Goal: Information Seeking & Learning: Learn about a topic

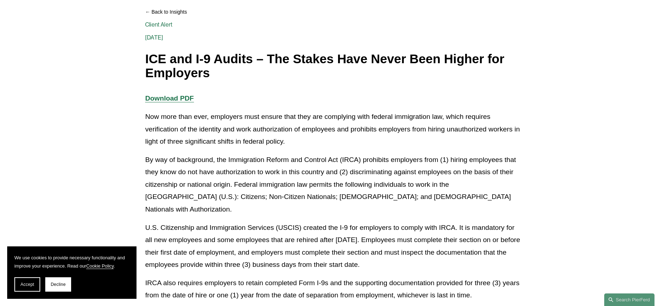
scroll to position [108, 0]
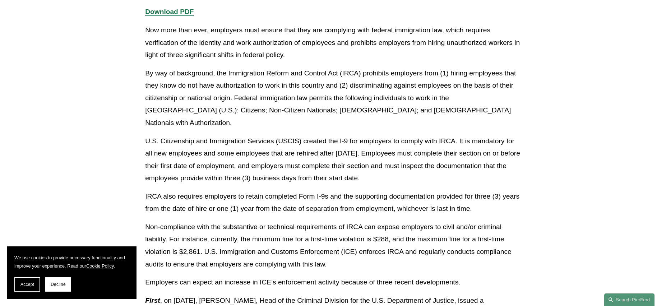
scroll to position [0, 0]
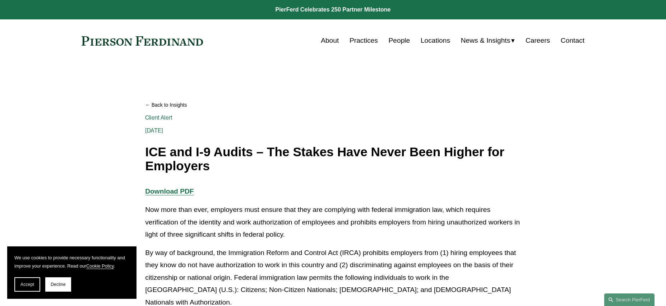
click at [349, 197] on p "Download PDF" at bounding box center [333, 191] width 376 height 13
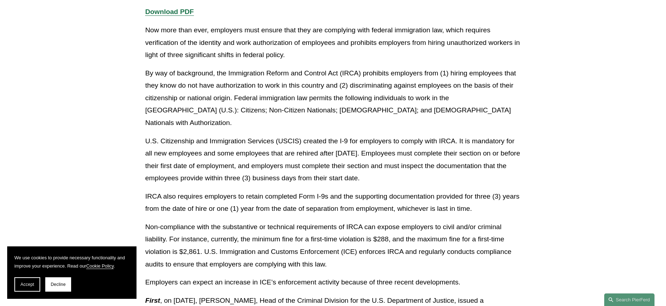
scroll to position [215, 0]
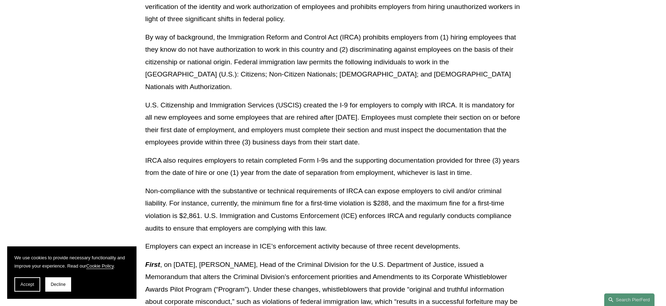
click at [37, 177] on article "Back to Insights ICE and I-9 Audits – The Stakes Have Never Been Higher for Emp…" at bounding box center [333, 271] width 666 height 849
click at [34, 279] on button "Accept" at bounding box center [27, 284] width 26 height 14
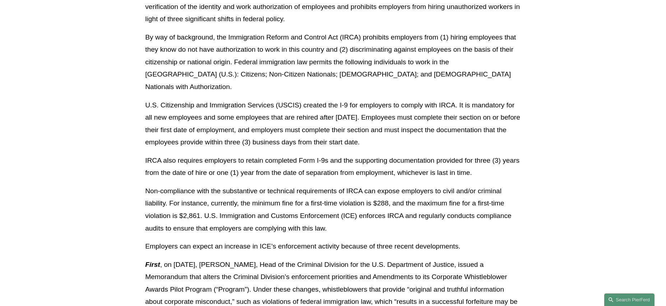
click at [81, 203] on article "Back to Insights ICE and I-9 Audits – The Stakes Have Never Been Higher for Emp…" at bounding box center [333, 271] width 666 height 849
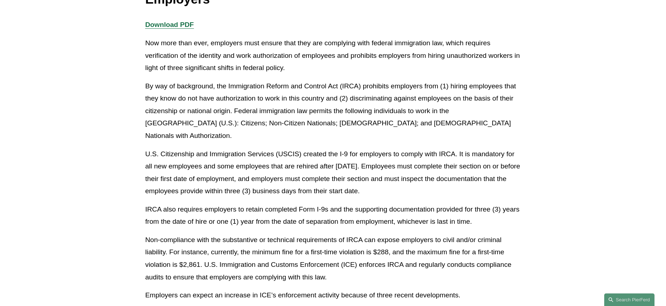
scroll to position [180, 0]
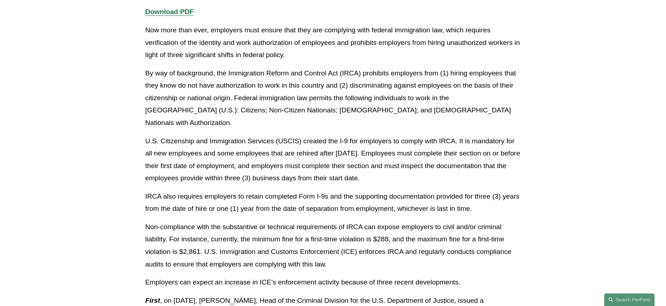
click at [71, 194] on article "Back to Insights ICE and I-9 Audits – The Stakes Have Never Been Higher for Emp…" at bounding box center [333, 307] width 666 height 849
click at [69, 187] on article "Back to Insights ICE and I-9 Audits – The Stakes Have Never Been Higher for Emp…" at bounding box center [333, 307] width 666 height 849
click at [523, 108] on div "Download PDF Now more than ever, employers must ensure that they are complying …" at bounding box center [333, 292] width 388 height 572
click at [633, 126] on article "Back to Insights ICE and I-9 Audits – The Stakes Have Never Been Higher for Emp…" at bounding box center [333, 307] width 666 height 849
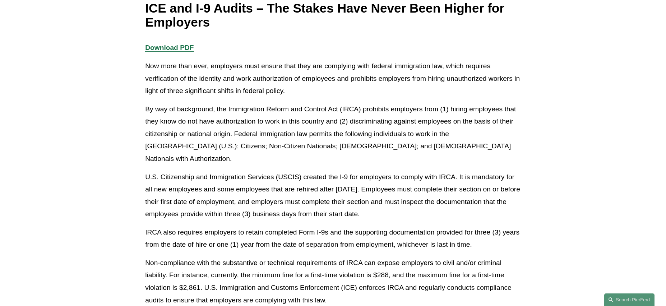
click at [289, 189] on p "U.S. Citizenship and Immigration Services (USCIS) created the I-9 for employers…" at bounding box center [333, 196] width 376 height 50
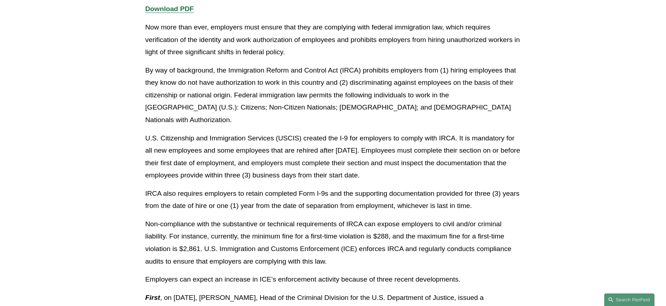
scroll to position [195, 0]
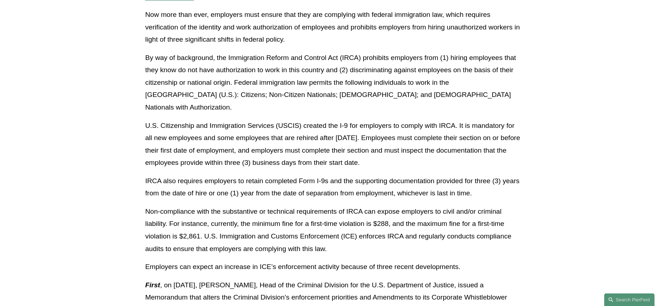
click at [108, 122] on article "Back to Insights ICE and I-9 Audits – The Stakes Have Never Been Higher for Emp…" at bounding box center [333, 291] width 666 height 849
click at [394, 90] on p "By way of background, the Immigration Reform and Control Act (IRCA) prohibits e…" at bounding box center [333, 83] width 376 height 62
click at [145, 120] on p "U.S. Citizenship and Immigration Services (USCIS) created the I-9 for employers…" at bounding box center [333, 145] width 376 height 50
click at [607, 72] on article "Back to Insights ICE and I-9 Audits – The Stakes Have Never Been Higher for Emp…" at bounding box center [333, 291] width 666 height 849
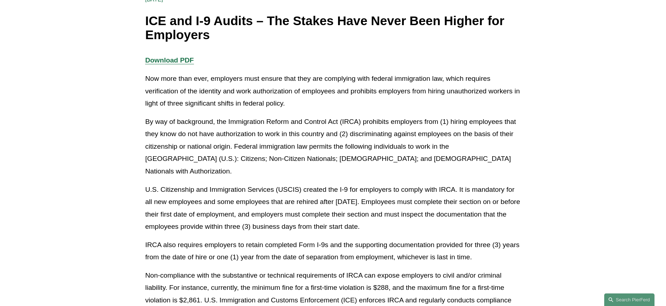
scroll to position [123, 0]
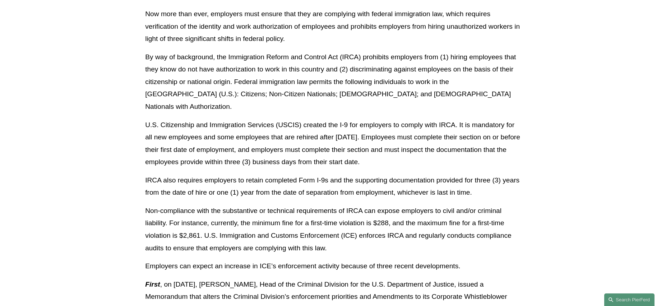
scroll to position [231, 0]
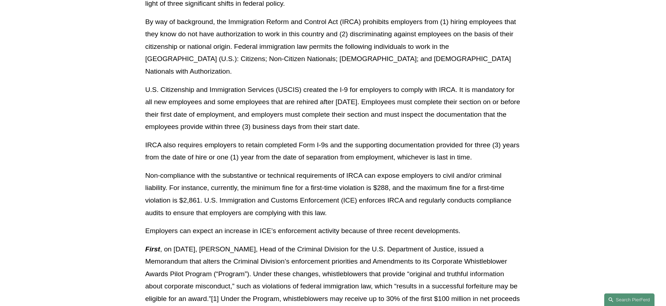
click at [561, 139] on article "Back to Insights ICE and I-9 Audits – The Stakes Have Never Been Higher for Emp…" at bounding box center [333, 255] width 666 height 849
click at [560, 139] on article "Back to Insights ICE and I-9 Audits – The Stakes Have Never Been Higher for Emp…" at bounding box center [333, 255] width 666 height 849
click at [619, 154] on article "Back to Insights ICE and I-9 Audits – The Stakes Have Never Been Higher for Emp…" at bounding box center [333, 255] width 666 height 849
click at [545, 148] on article "Back to Insights ICE and I-9 Audits – The Stakes Have Never Been Higher for Emp…" at bounding box center [333, 255] width 666 height 849
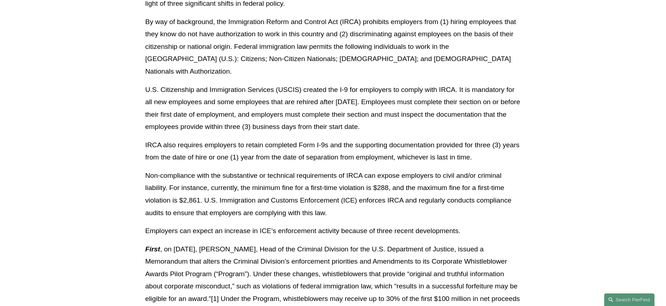
click at [653, 194] on article "Back to Insights ICE and I-9 Audits – The Stakes Have Never Been Higher for Emp…" at bounding box center [333, 255] width 666 height 849
click at [130, 9] on article "Back to Insights ICE and I-9 Audits – The Stakes Have Never Been Higher for Emp…" at bounding box center [333, 255] width 666 height 849
click at [368, 84] on p "U.S. Citizenship and Immigration Services (USCIS) created the I-9 for employers…" at bounding box center [333, 109] width 376 height 50
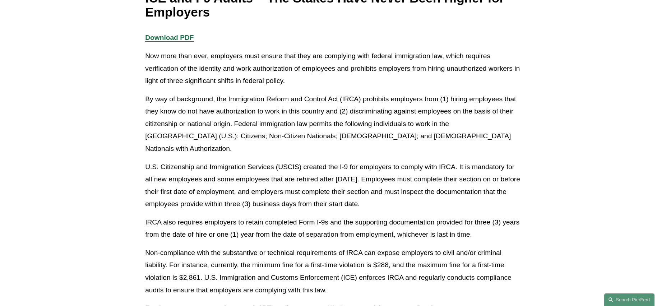
scroll to position [159, 0]
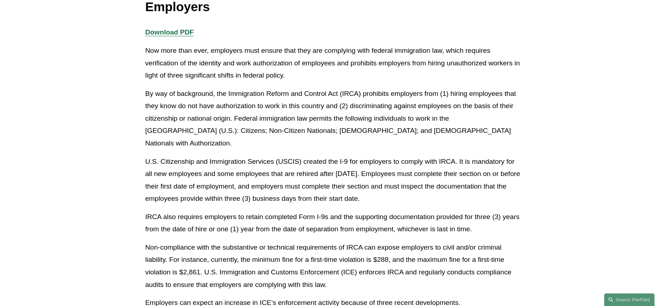
click at [324, 211] on p "IRCA also requires employers to retain completed Form I-9s and the supporting d…" at bounding box center [333, 223] width 376 height 25
click at [271, 93] on p "By way of background, the Immigration Reform and Control Act (IRCA) prohibits e…" at bounding box center [333, 119] width 376 height 62
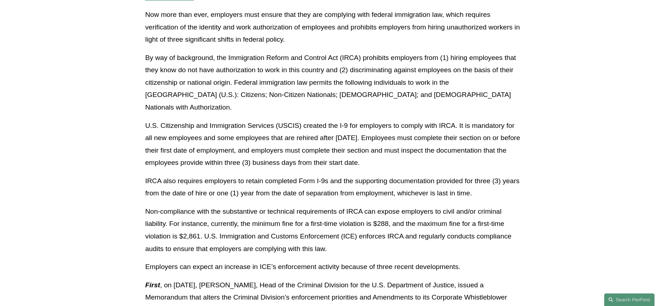
scroll to position [87, 0]
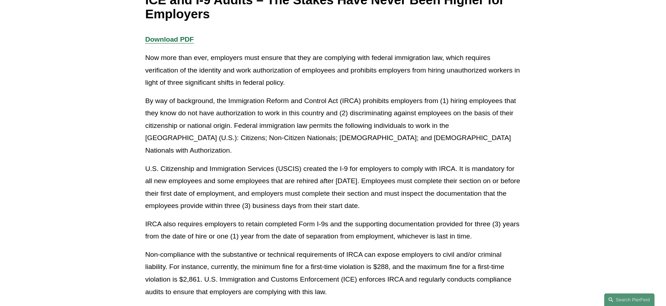
scroll to position [159, 0]
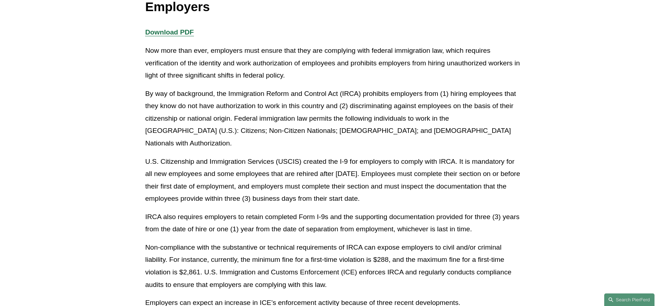
click at [274, 104] on p "By way of background, the Immigration Reform and Control Act (IRCA) prohibits e…" at bounding box center [333, 119] width 376 height 62
click at [303, 155] on p "U.S. Citizenship and Immigration Services (USCIS) created the I-9 for employers…" at bounding box center [333, 180] width 376 height 50
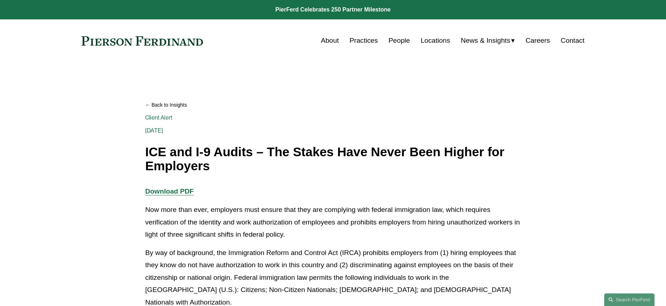
scroll to position [251, 0]
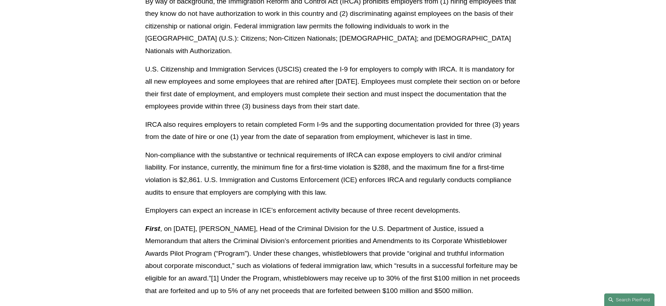
click at [289, 159] on p "Non-compliance with the substantive or technical requirements of IRCA can expos…" at bounding box center [333, 174] width 376 height 50
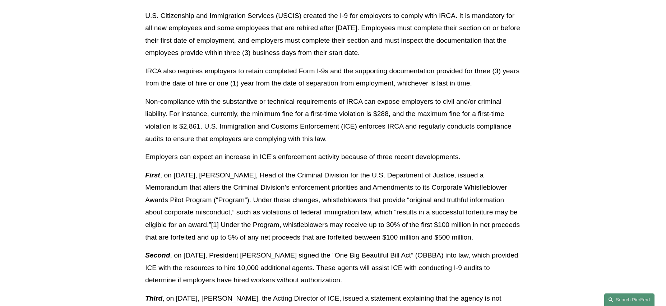
scroll to position [431, 0]
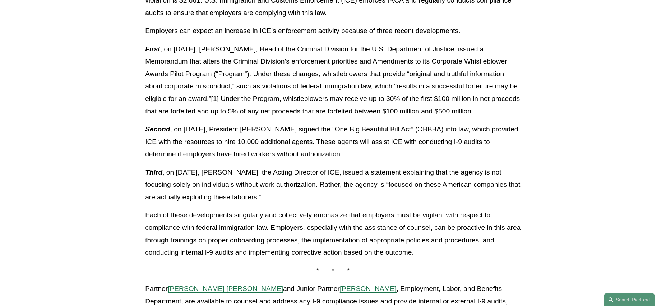
click at [281, 183] on p "Third , on [DATE], [PERSON_NAME], the Acting Director of ICE, issued a statemen…" at bounding box center [333, 184] width 376 height 37
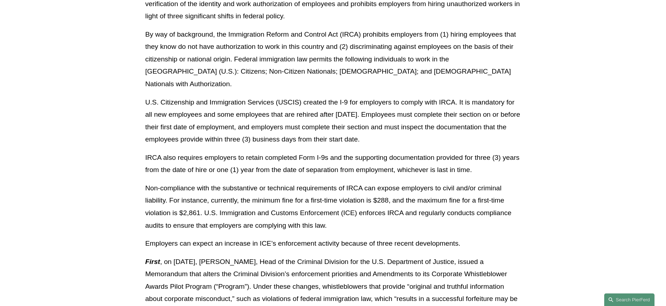
scroll to position [215, 0]
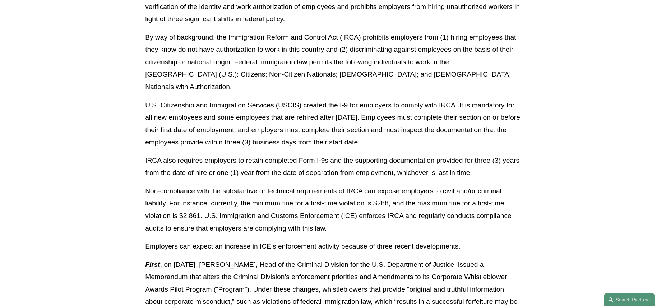
click at [280, 186] on p "Non-compliance with the substantive or technical requirements of IRCA can expos…" at bounding box center [333, 210] width 376 height 50
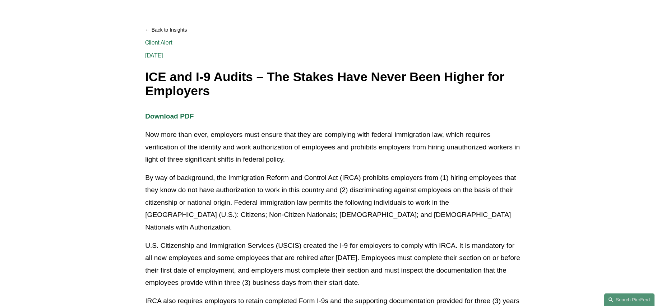
scroll to position [72, 0]
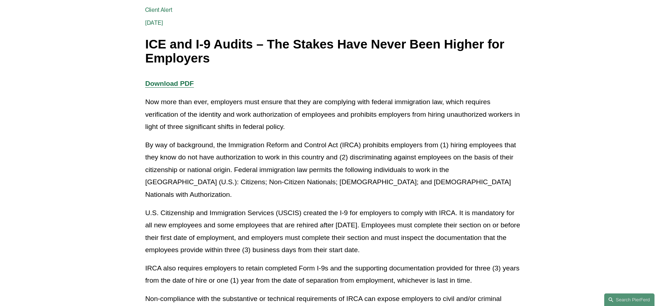
click at [196, 158] on p "By way of background, the Immigration Reform and Control Act (IRCA) prohibits e…" at bounding box center [333, 170] width 376 height 62
click at [271, 125] on p "Now more than ever, employers must ensure that they are complying with federal …" at bounding box center [333, 114] width 376 height 37
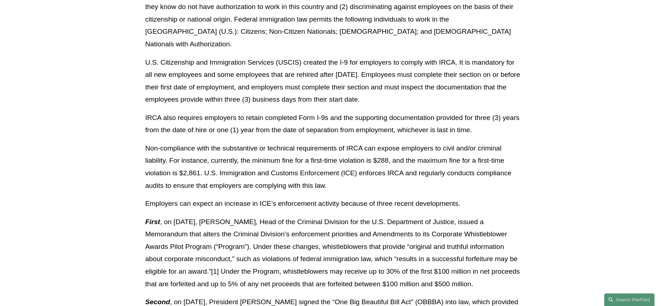
scroll to position [287, 0]
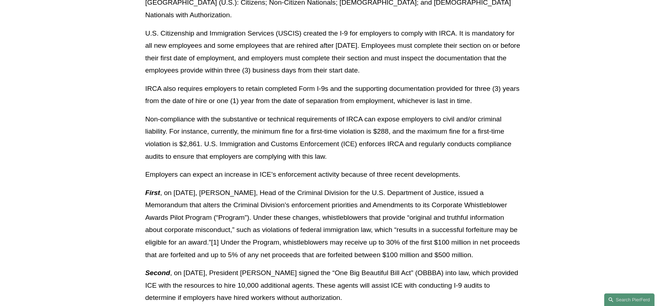
click at [374, 113] on p "Non-compliance with the substantive or technical requirements of IRCA can expos…" at bounding box center [333, 138] width 376 height 50
click at [55, 90] on article "Back to Insights ICE and I-9 Audits – The Stakes Have Never Been Higher for Emp…" at bounding box center [333, 199] width 666 height 849
drag, startPoint x: 298, startPoint y: 84, endPoint x: 322, endPoint y: 87, distance: 24.2
click at [298, 84] on p "IRCA also requires employers to retain completed Form I-9s and the supporting d…" at bounding box center [333, 95] width 376 height 25
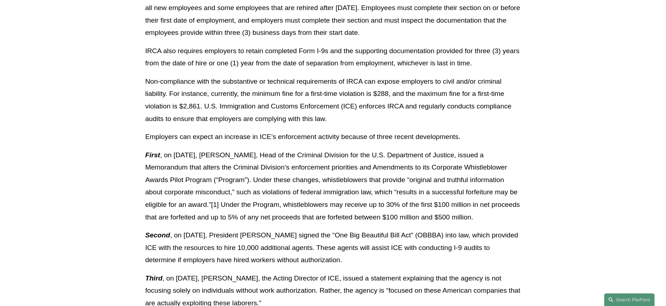
scroll to position [326, 0]
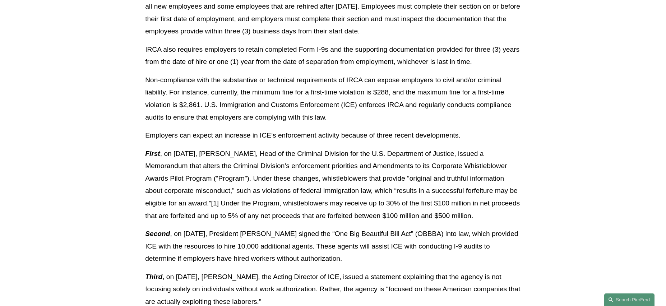
click at [600, 136] on article "Back to Insights ICE and I-9 Audits – The Stakes Have Never Been Higher for Emp…" at bounding box center [333, 160] width 666 height 849
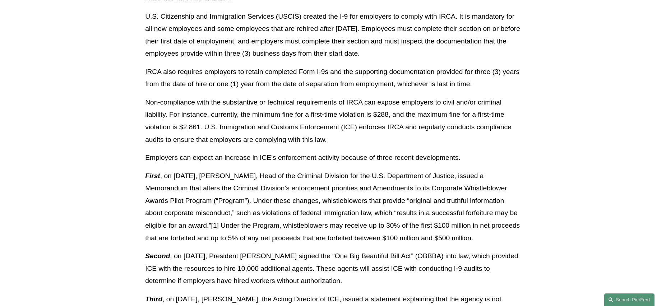
scroll to position [302, 0]
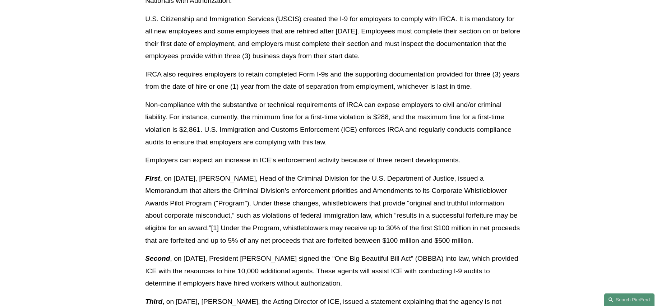
click at [569, 131] on article "Back to Insights ICE and I-9 Audits – The Stakes Have Never Been Higher for Emp…" at bounding box center [333, 185] width 666 height 849
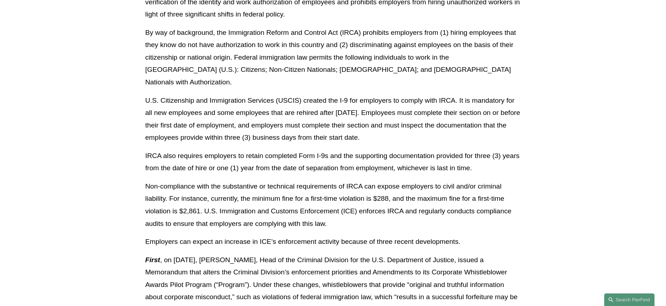
scroll to position [337, 0]
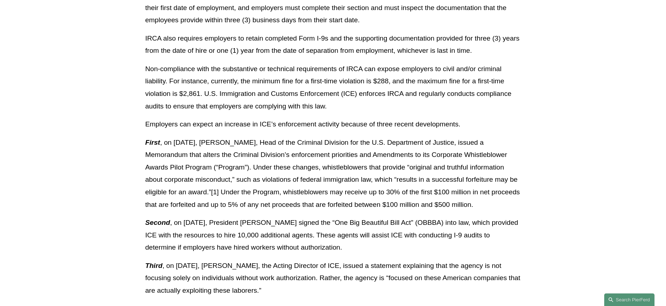
click at [534, 204] on article "Back to Insights ICE and I-9 Audits – The Stakes Have Never Been Higher for Emp…" at bounding box center [333, 149] width 666 height 849
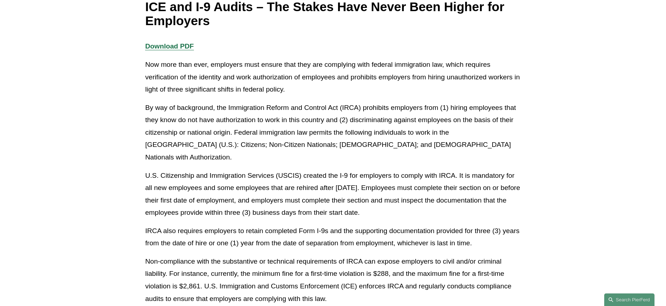
scroll to position [175, 0]
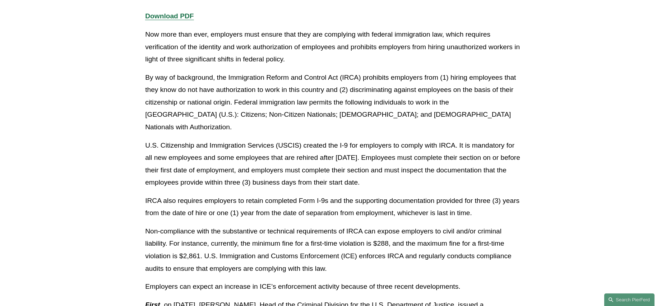
click at [579, 110] on article "Back to Insights ICE and I-9 Audits – The Stakes Have Never Been Higher for Emp…" at bounding box center [333, 311] width 666 height 849
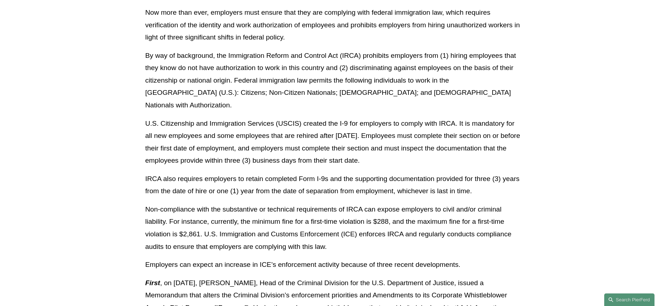
scroll to position [199, 0]
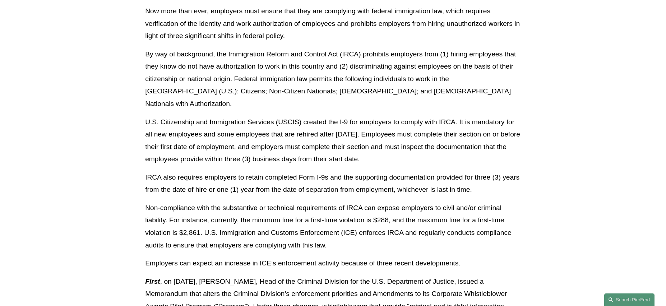
click at [534, 124] on article "Back to Insights ICE and I-9 Audits – The Stakes Have Never Been Higher for Emp…" at bounding box center [333, 288] width 666 height 849
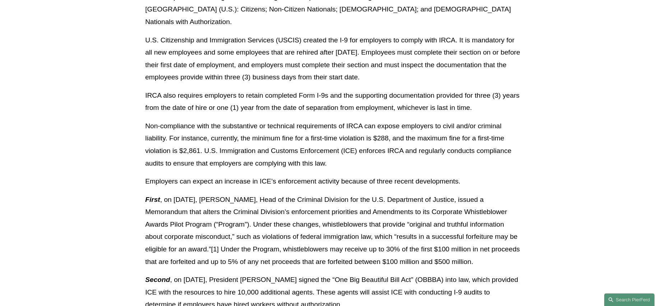
scroll to position [296, 0]
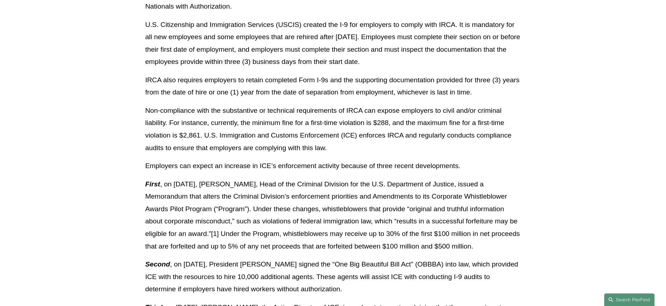
click at [632, 130] on article "Back to Insights ICE and I-9 Audits – The Stakes Have Never Been Higher for Emp…" at bounding box center [333, 190] width 666 height 849
click at [286, 118] on p "Non-compliance with the substantive or technical requirements of IRCA can expos…" at bounding box center [333, 129] width 376 height 50
click at [508, 141] on p "Non-compliance with the substantive or technical requirements of IRCA can expos…" at bounding box center [333, 129] width 376 height 50
click at [537, 132] on article "Back to Insights ICE and I-9 Audits – The Stakes Have Never Been Higher for Emp…" at bounding box center [333, 190] width 666 height 849
click at [541, 133] on article "Back to Insights ICE and I-9 Audits – The Stakes Have Never Been Higher for Emp…" at bounding box center [333, 190] width 666 height 849
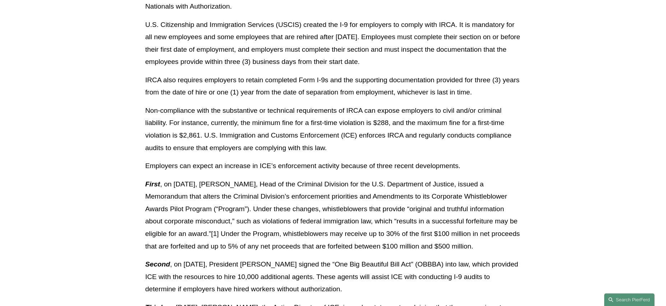
click at [526, 116] on div "Download PDF Now more than ever, employers must ensure that they are complying …" at bounding box center [333, 175] width 388 height 572
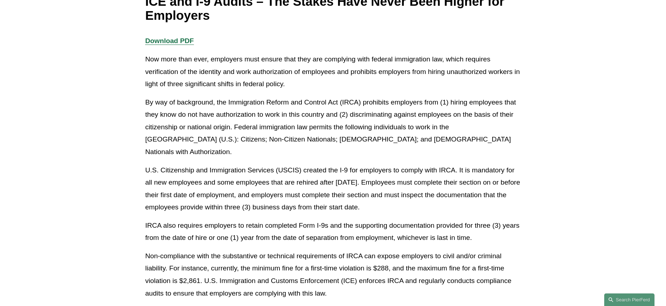
scroll to position [154, 0]
